Goal: Find specific page/section: Find specific page/section

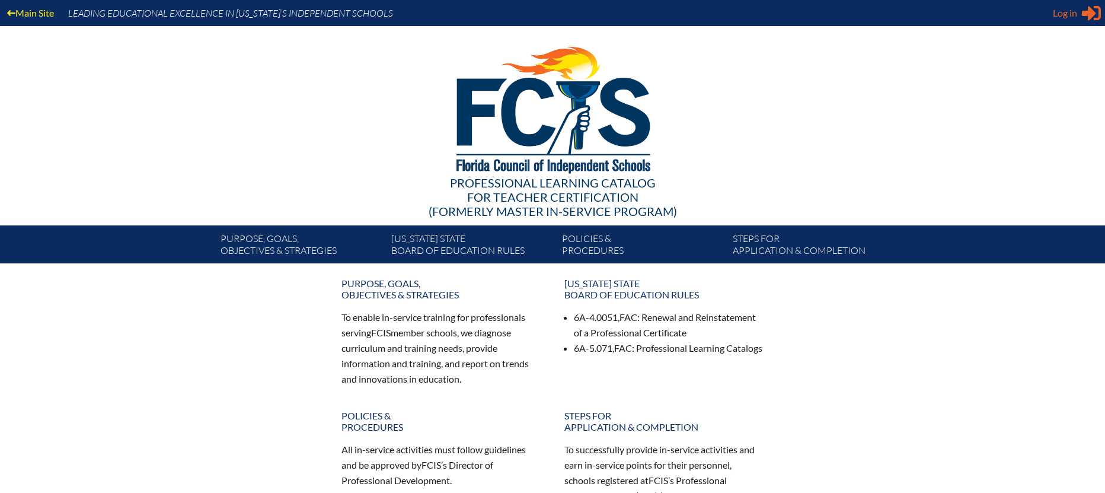
type input "[EMAIL_ADDRESS][DOMAIN_NAME]"
click at [1065, 13] on span "Log in" at bounding box center [1065, 13] width 24 height 14
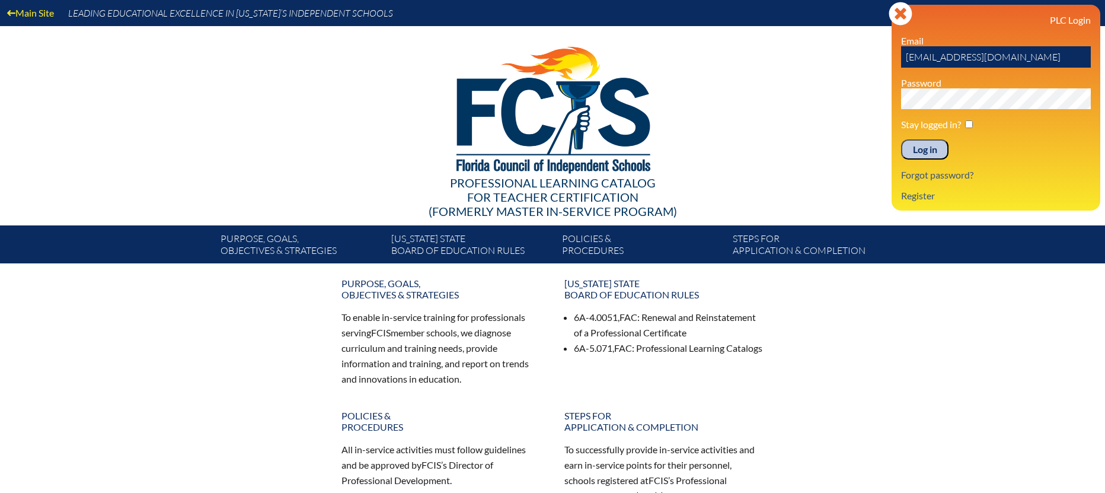
click at [932, 152] on input "Log in" at bounding box center [924, 149] width 47 height 20
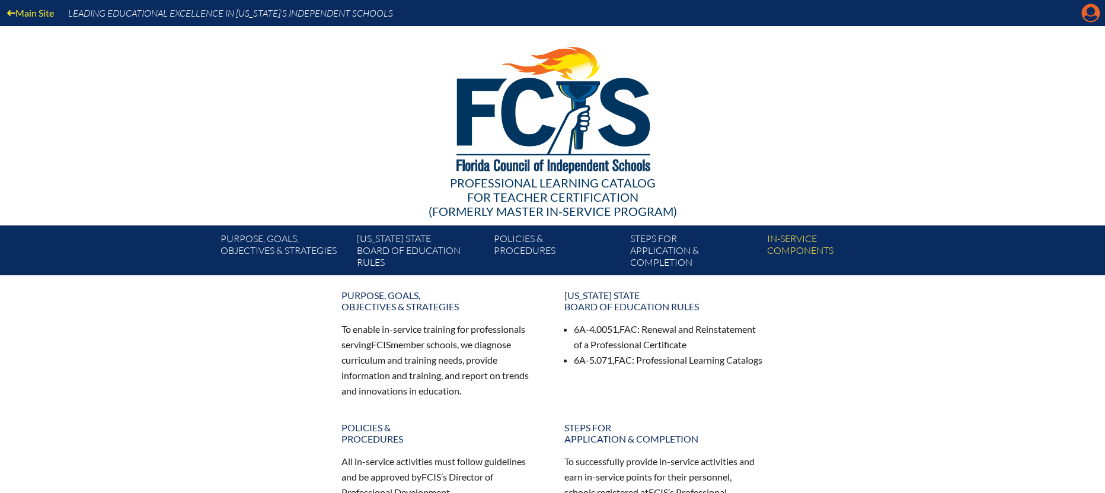
click at [1088, 10] on icon "Manage account" at bounding box center [1090, 13] width 19 height 19
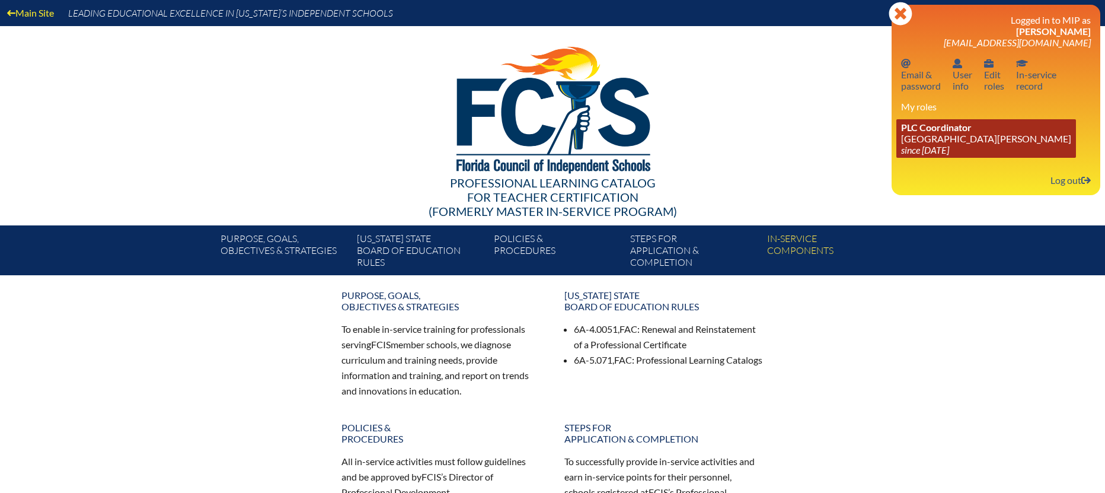
click at [960, 139] on link "PLC Coordinator St. Johns Country Day School since 2022 Aug 3" at bounding box center [986, 138] width 180 height 39
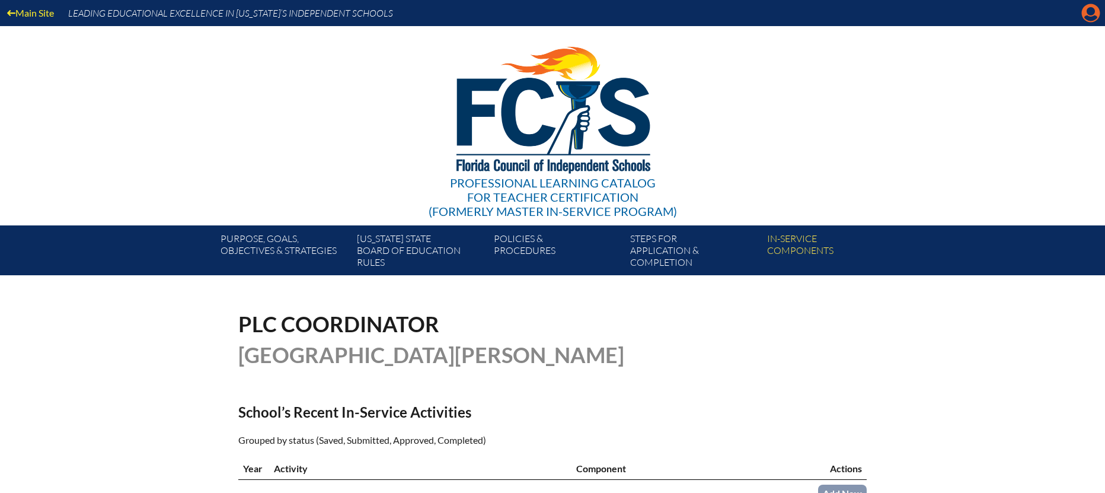
drag, startPoint x: 1086, startPoint y: 18, endPoint x: 1083, endPoint y: 25, distance: 7.2
click at [1086, 18] on icon "Manage account" at bounding box center [1090, 13] width 19 height 19
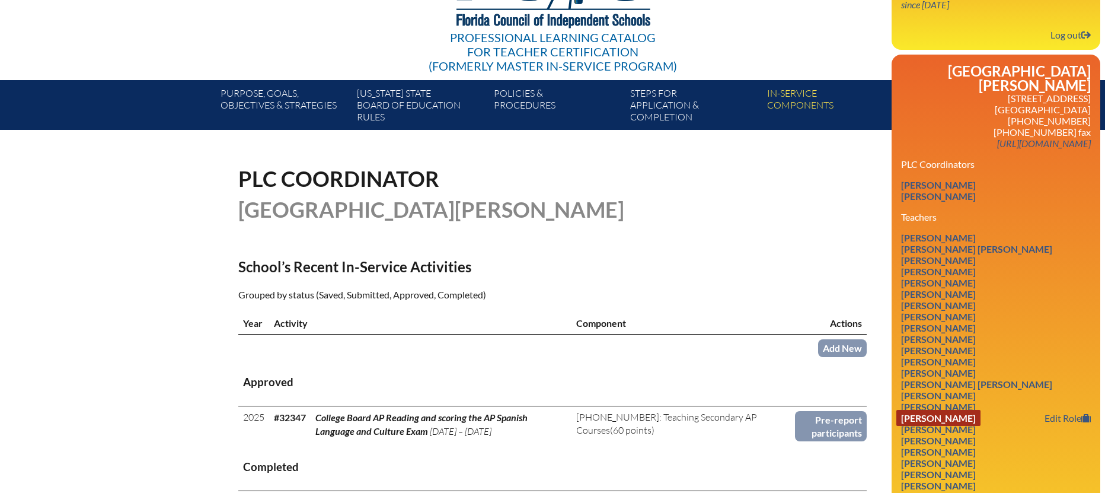
scroll to position [155, 0]
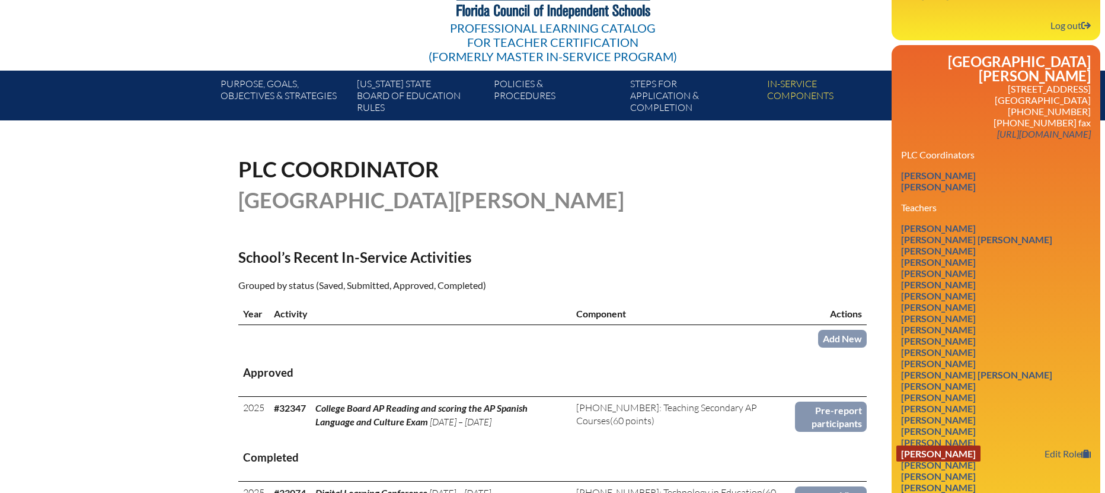
click at [934, 445] on link "Jennifer Keller" at bounding box center [938, 453] width 84 height 16
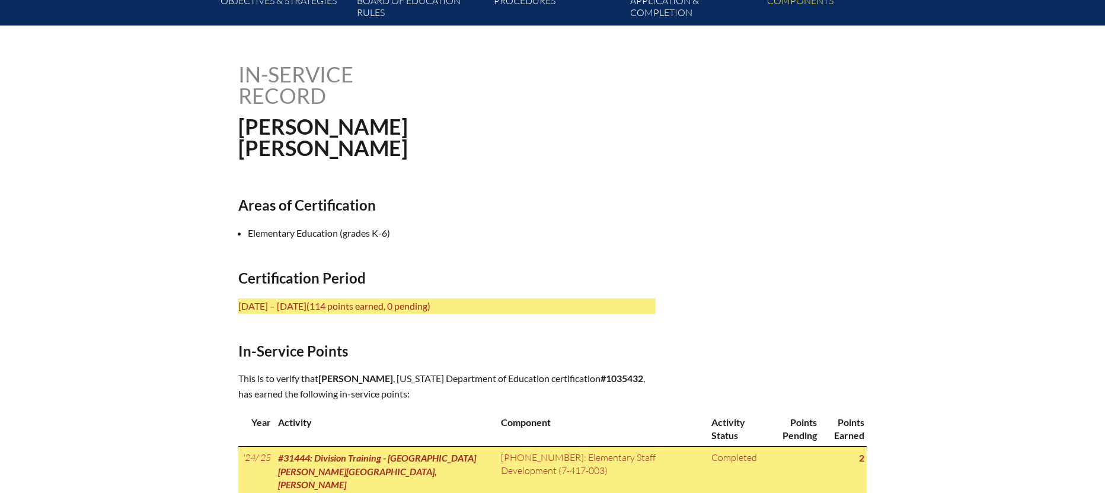
scroll to position [140, 0]
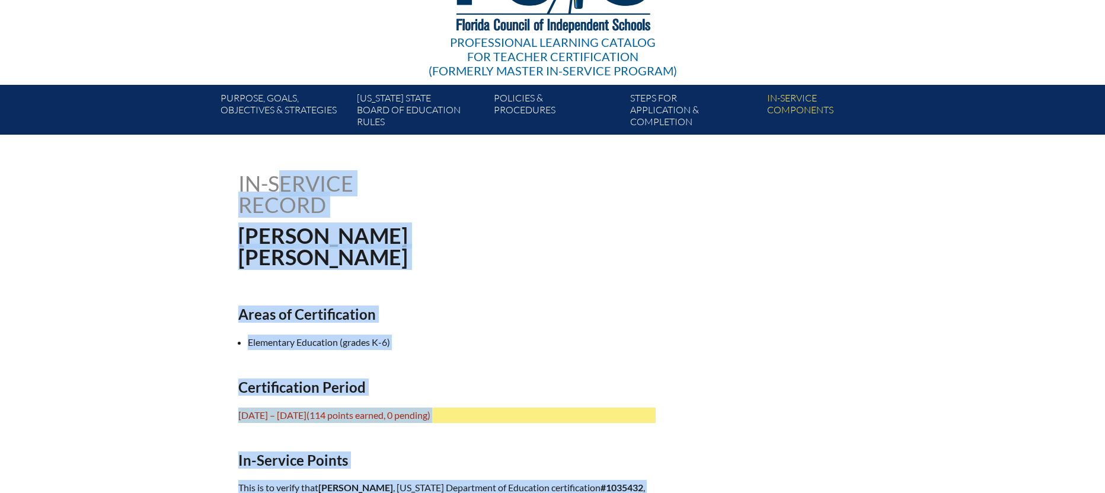
drag, startPoint x: 855, startPoint y: 254, endPoint x: 403, endPoint y: 153, distance: 463.4
copy div "In-service record Jennifer Keller Areas of Certification Elementary Education (…"
